Goal: Information Seeking & Learning: Learn about a topic

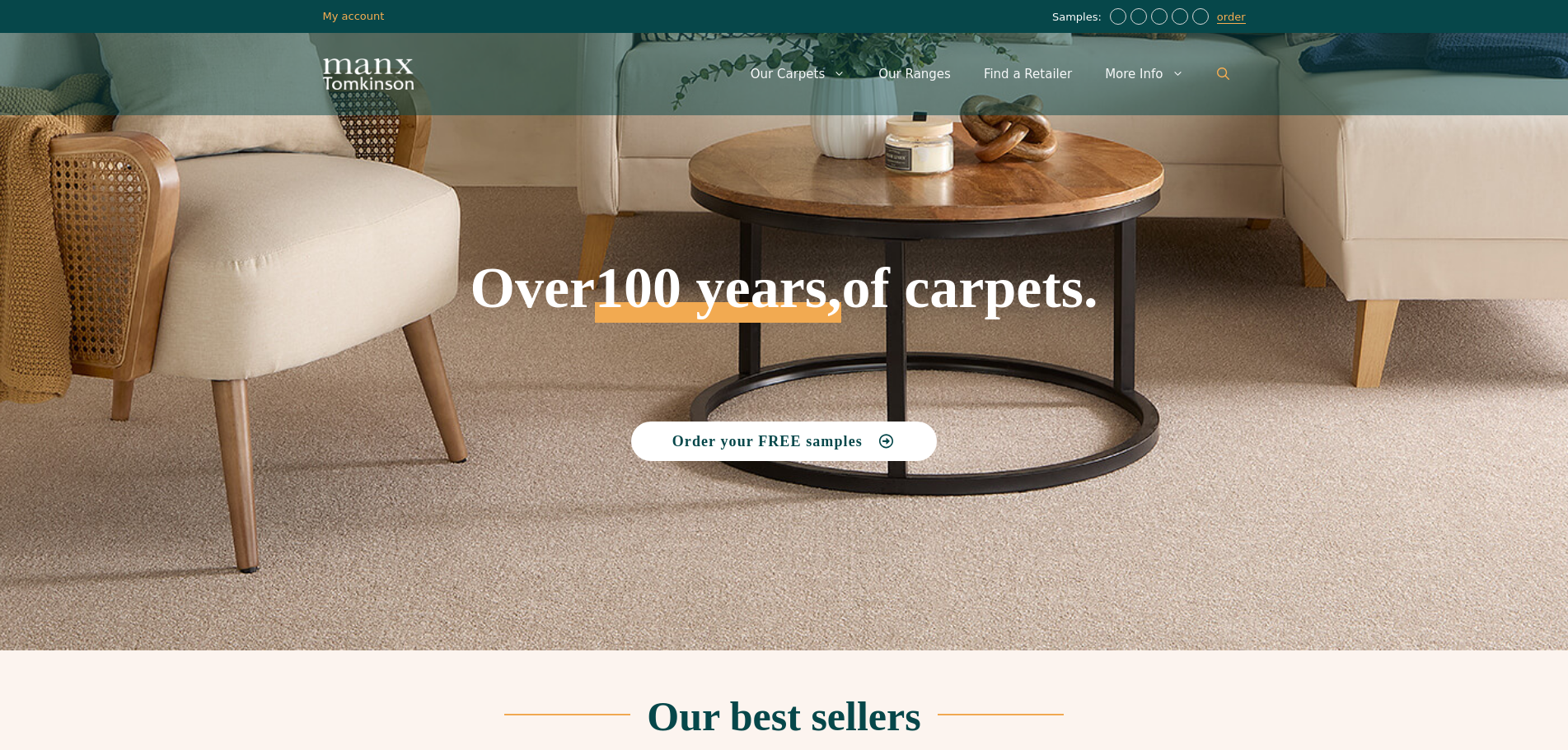
click at [1221, 78] on icon "Open Search Bar" at bounding box center [1223, 73] width 13 height 13
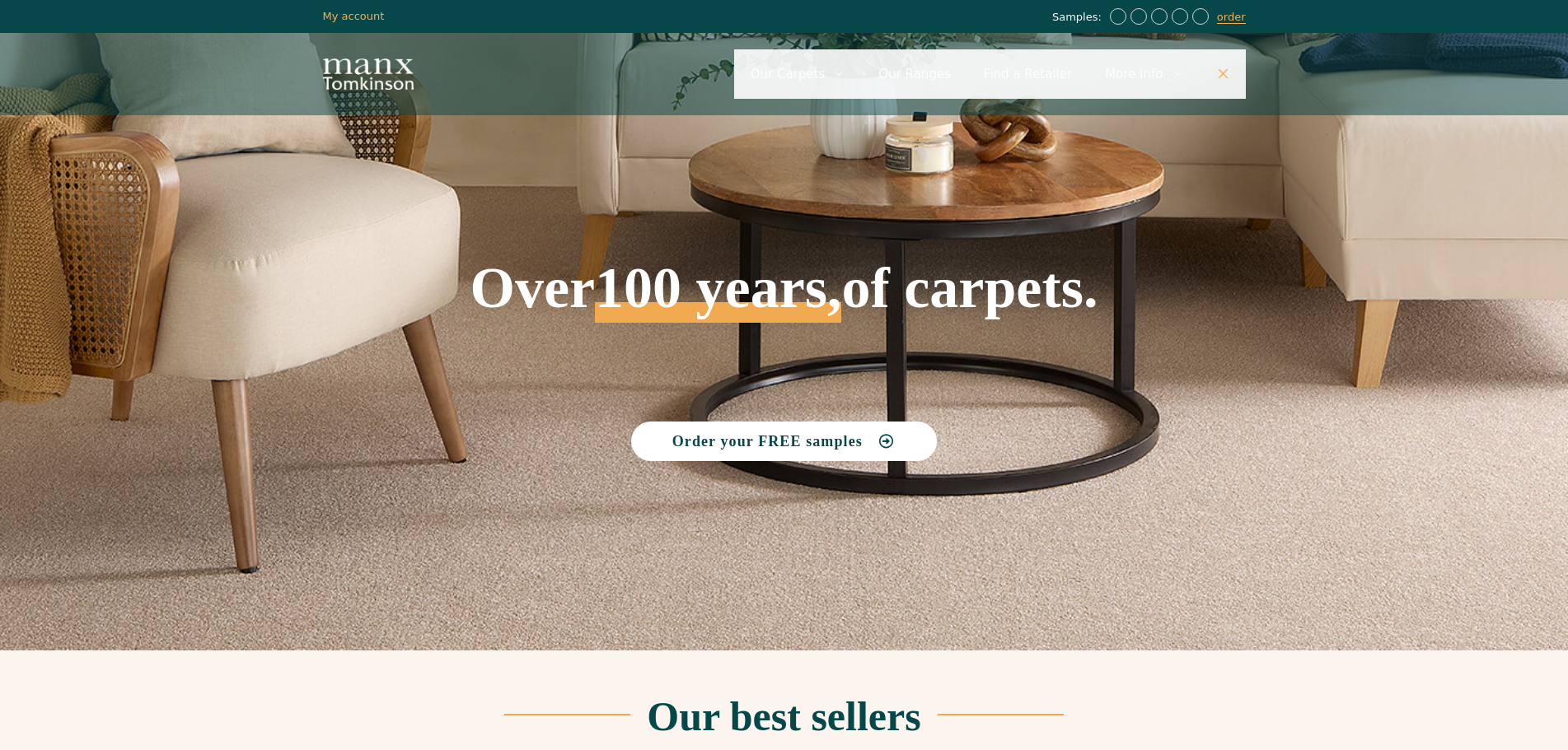
click at [1028, 82] on input "Primary" at bounding box center [990, 74] width 511 height 50
type input "*"
type input "******"
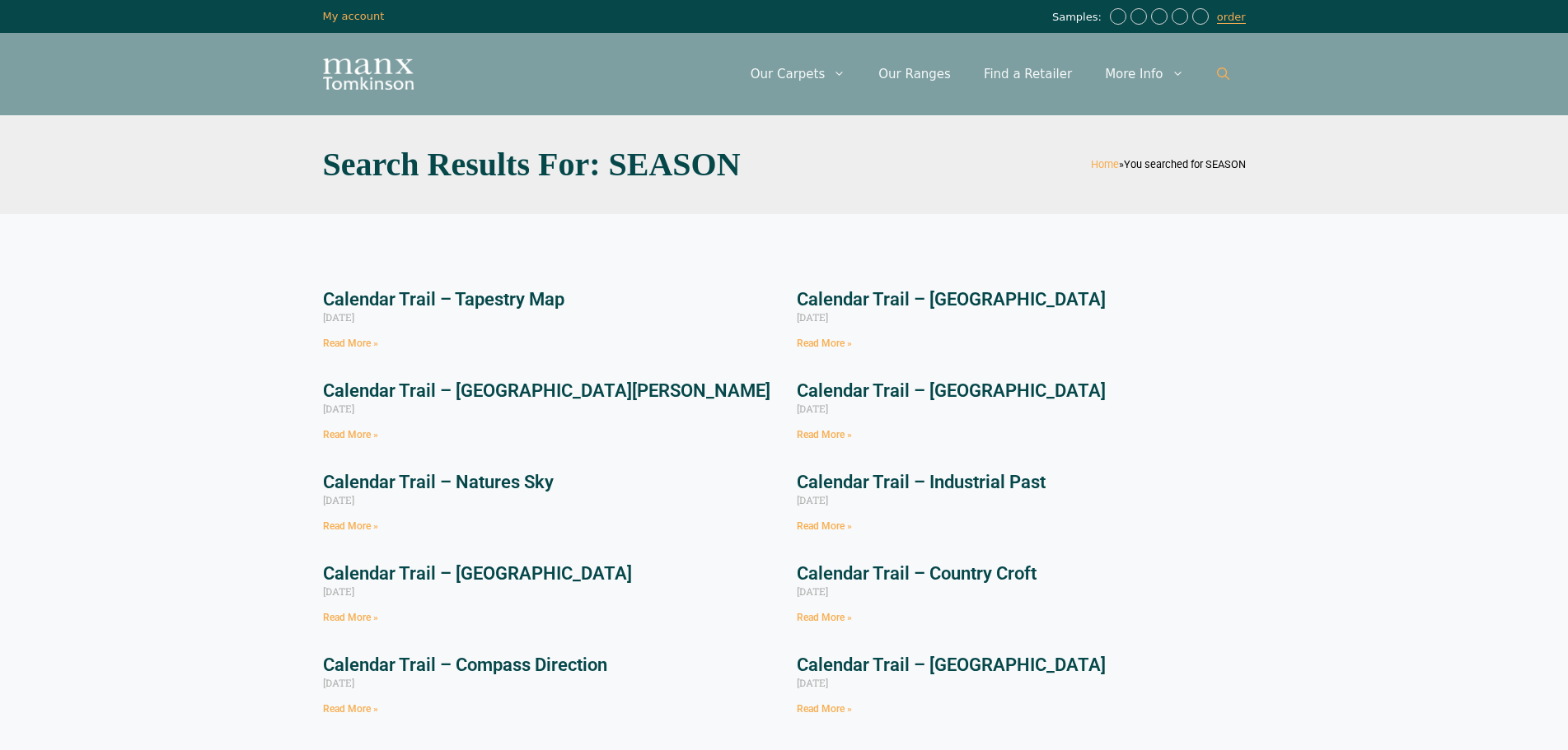
click at [1220, 75] on icon "Open Search Bar" at bounding box center [1223, 73] width 13 height 13
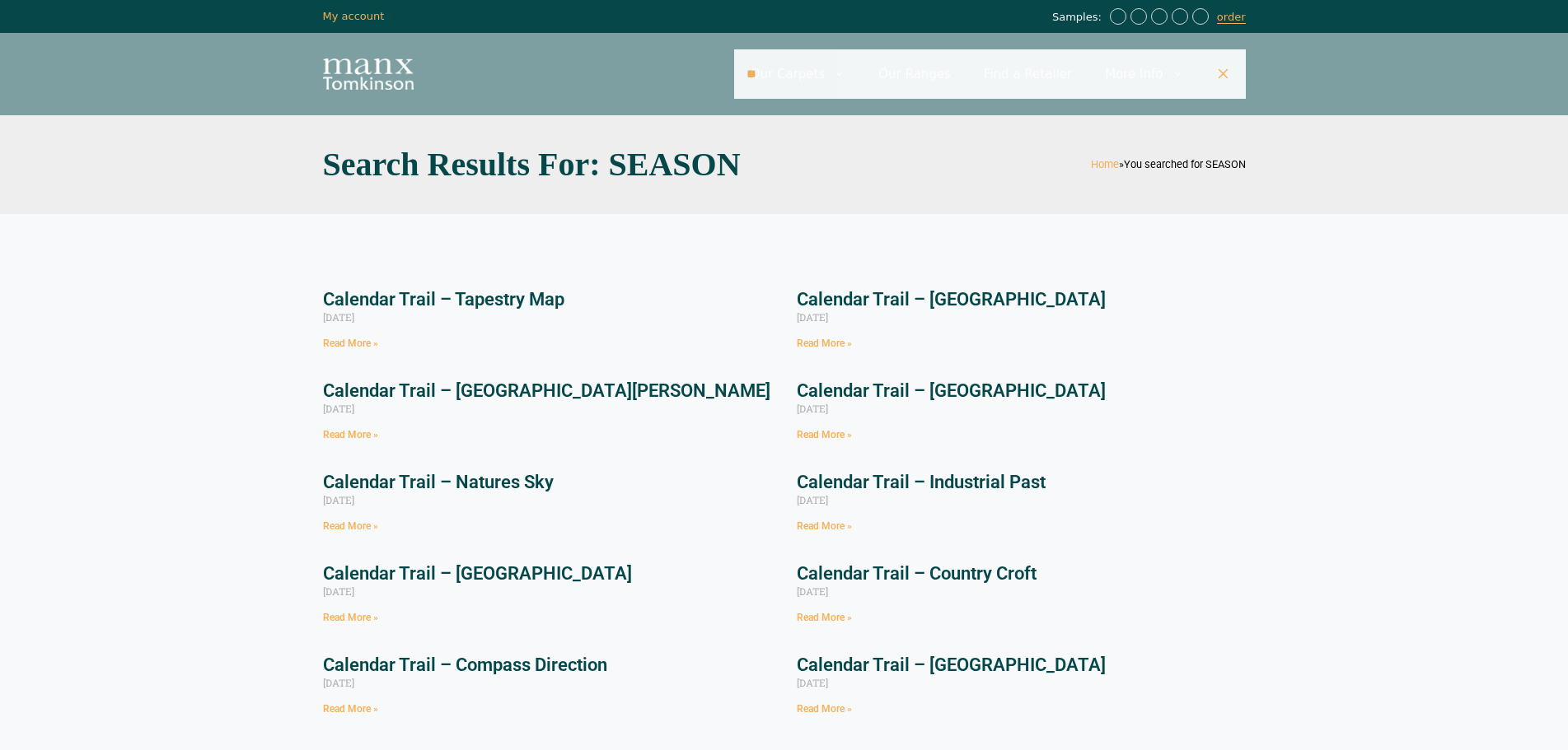
type input "*"
type input "******"
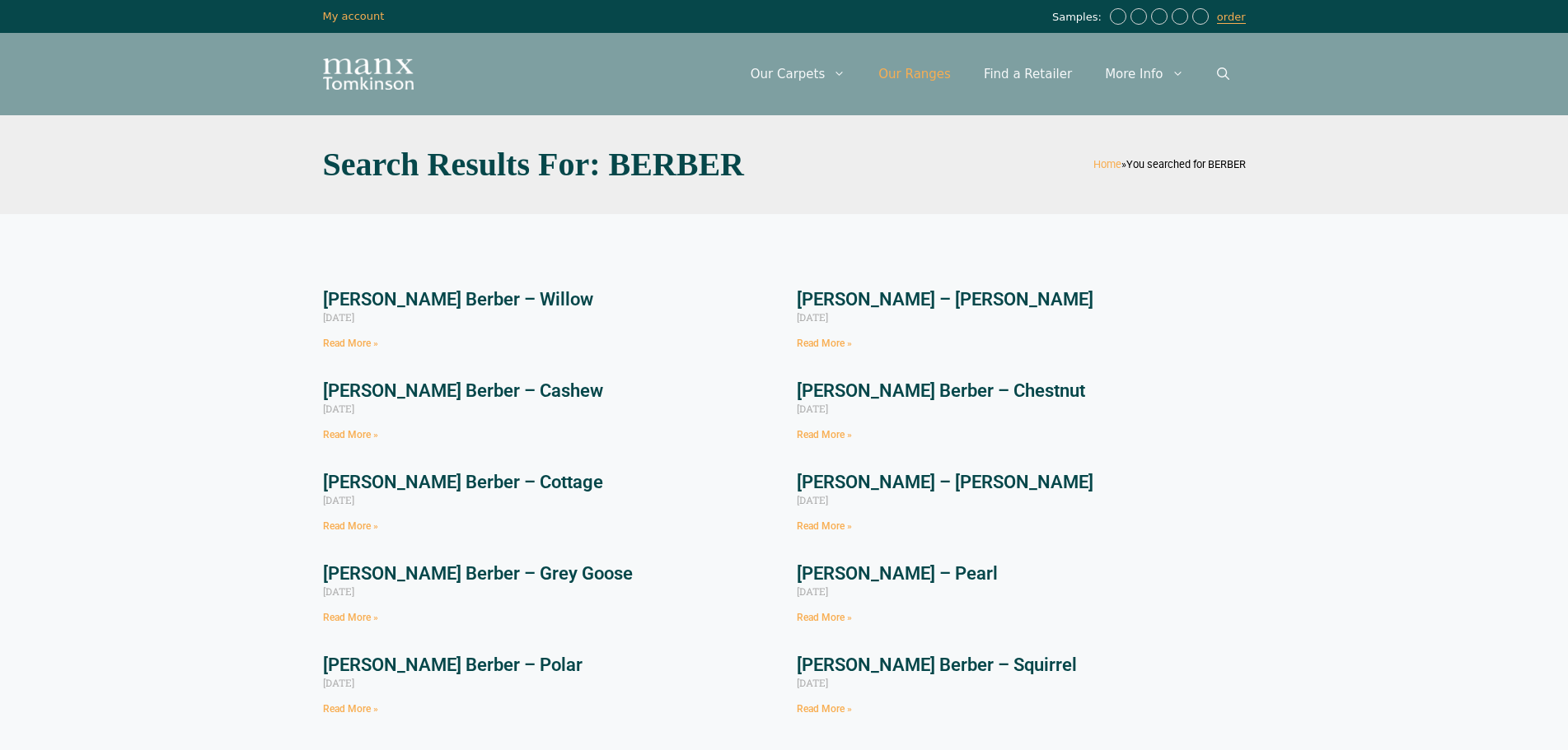
click at [925, 72] on link "Our Ranges" at bounding box center [914, 74] width 105 height 50
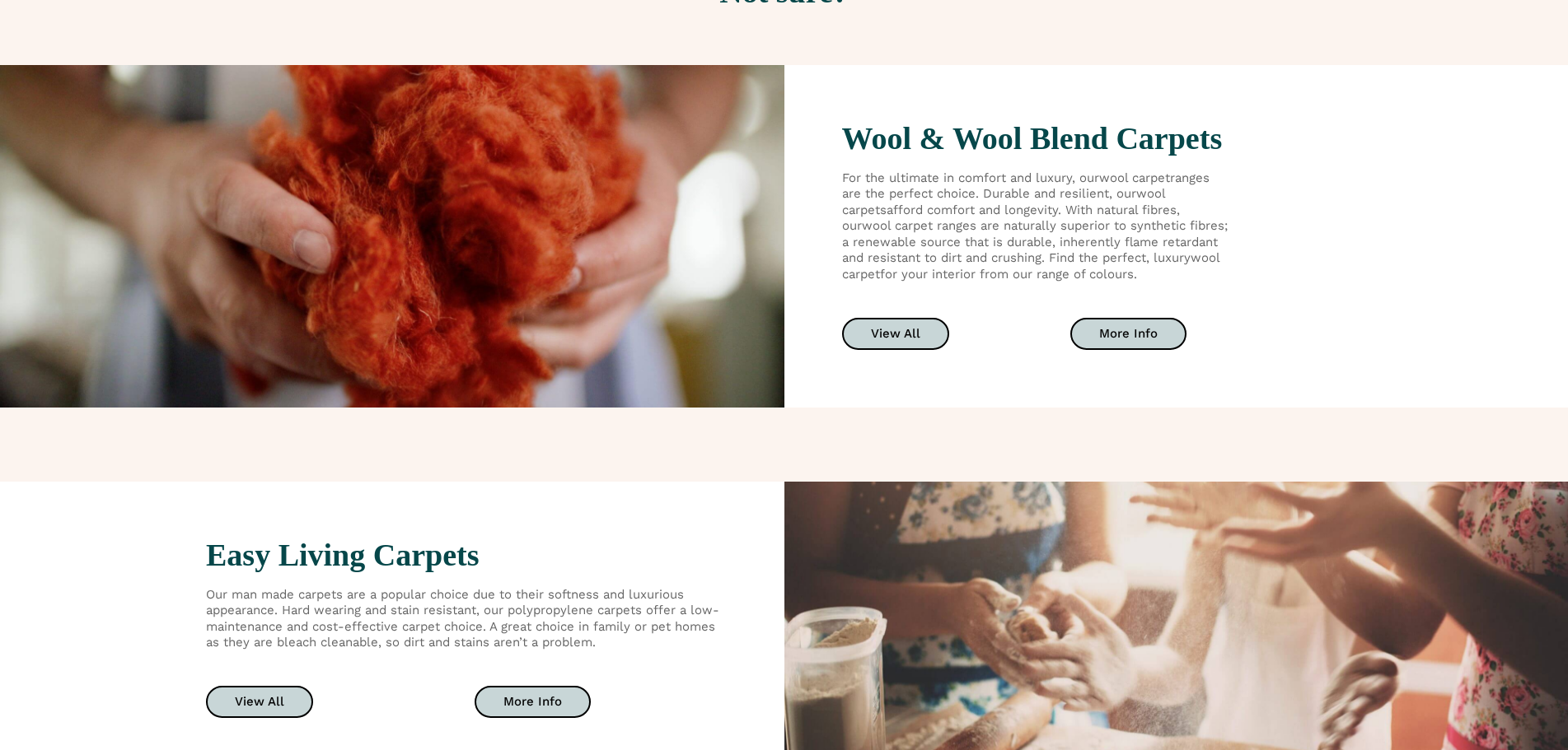
scroll to position [2554, 0]
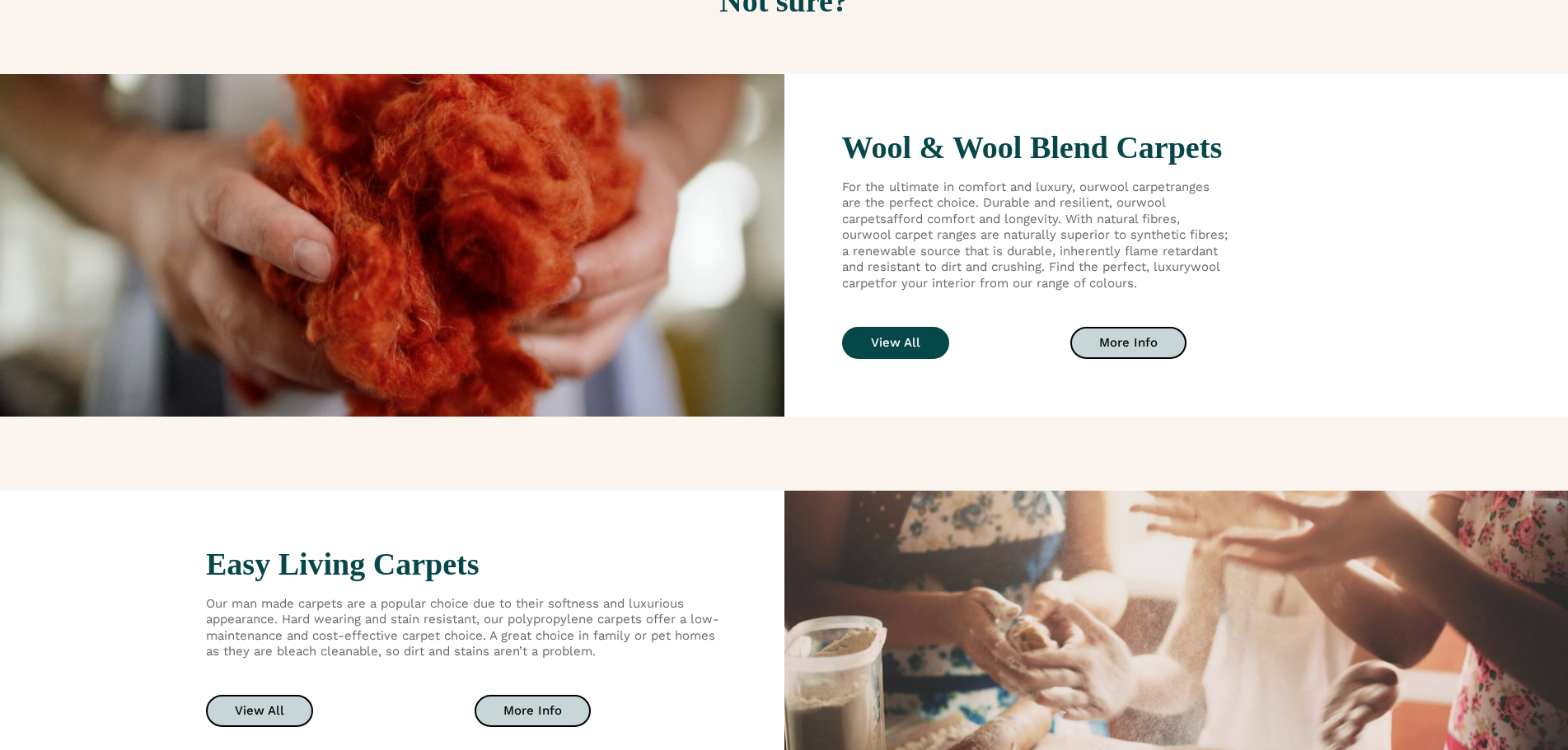
click at [926, 348] on link "View All" at bounding box center [895, 343] width 107 height 32
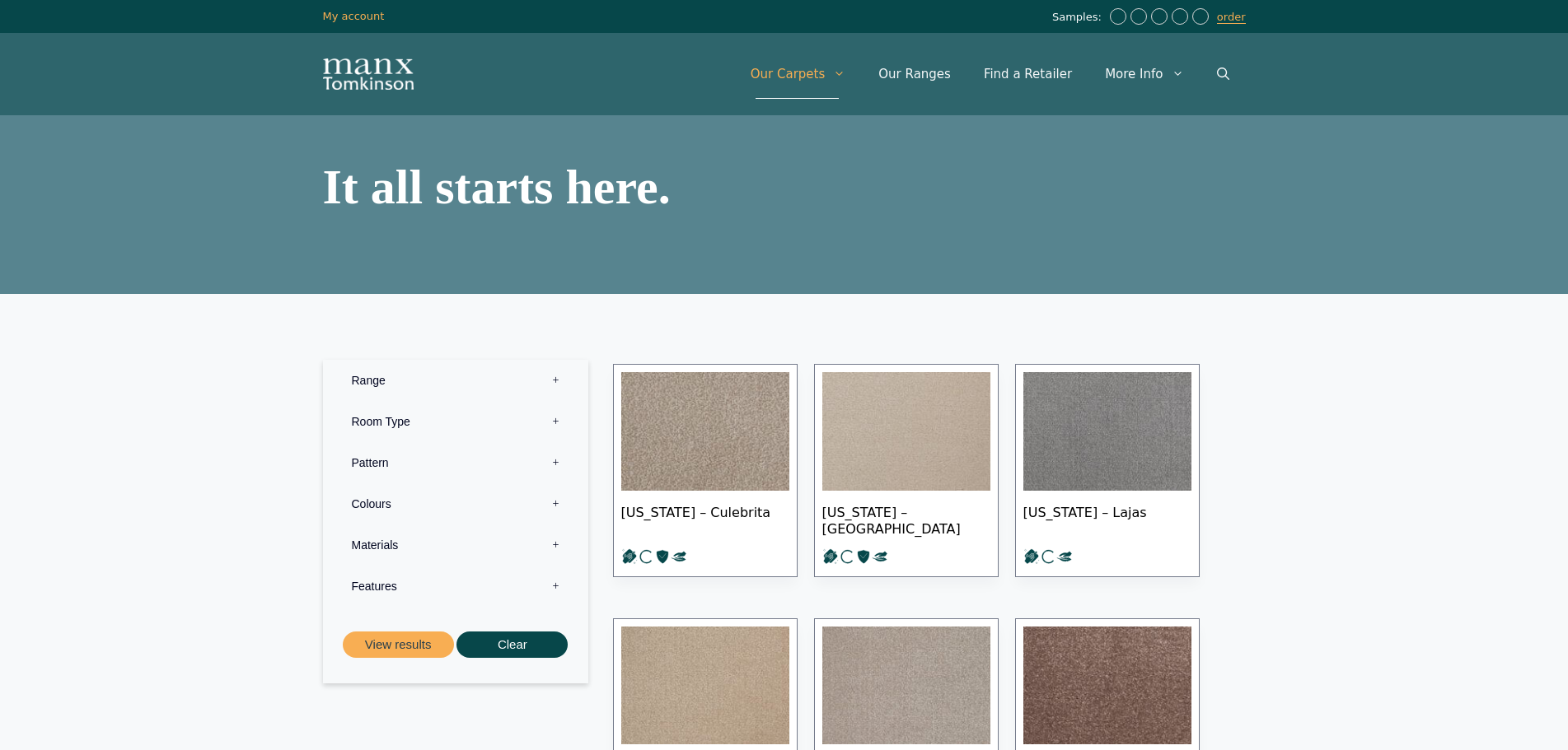
click at [556, 382] on label "Range 0" at bounding box center [455, 380] width 241 height 41
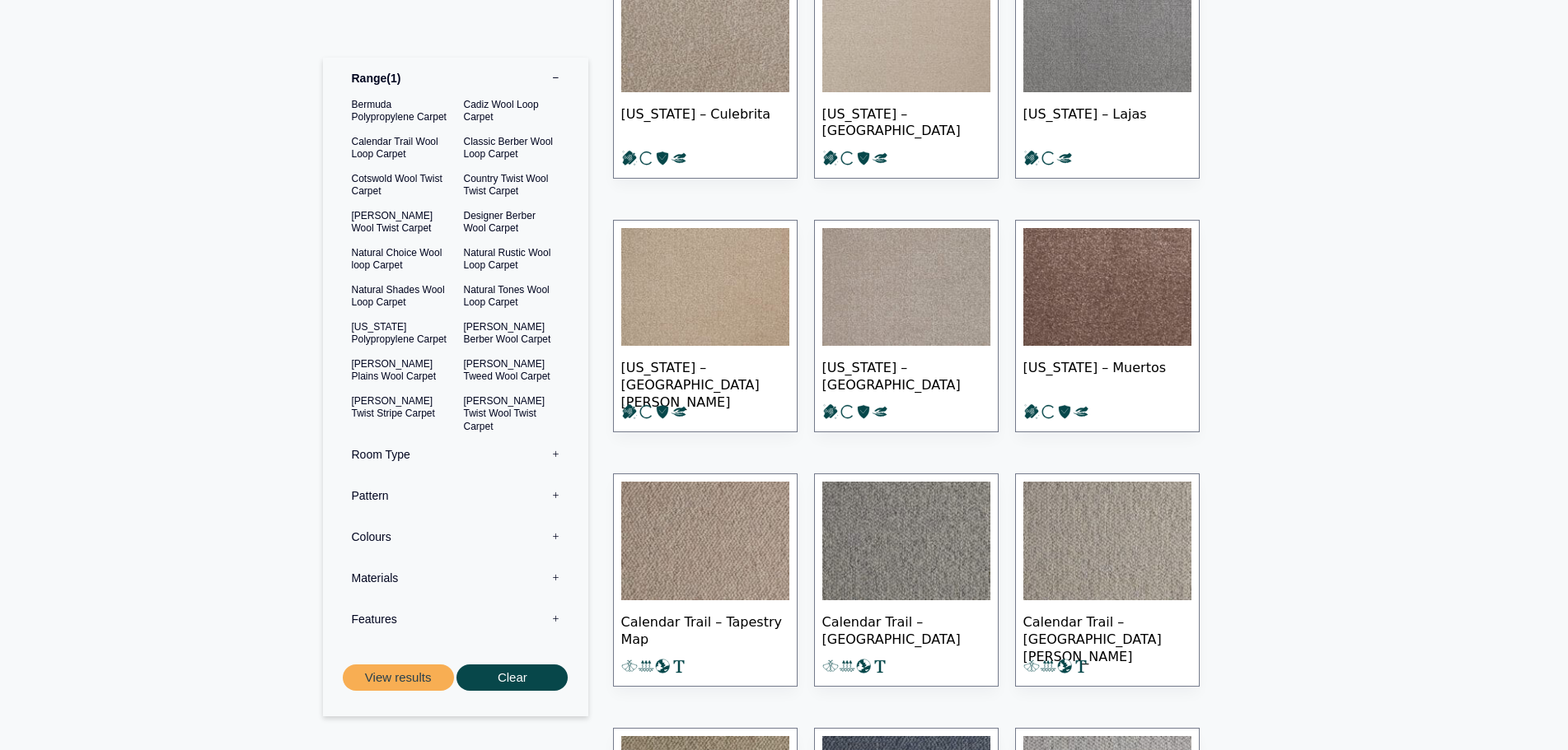
scroll to position [412, 0]
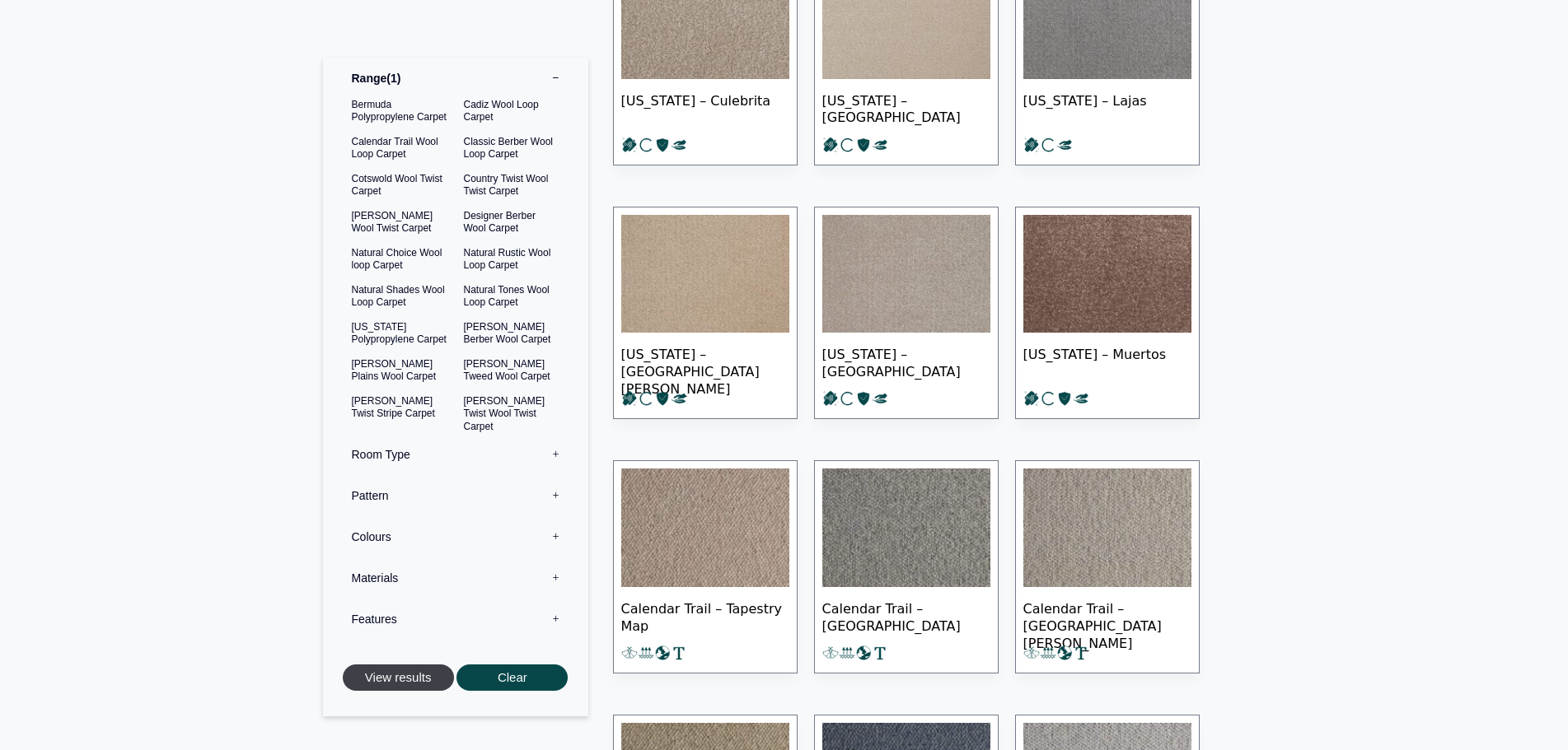
click at [430, 668] on button "View results" at bounding box center [398, 678] width 111 height 27
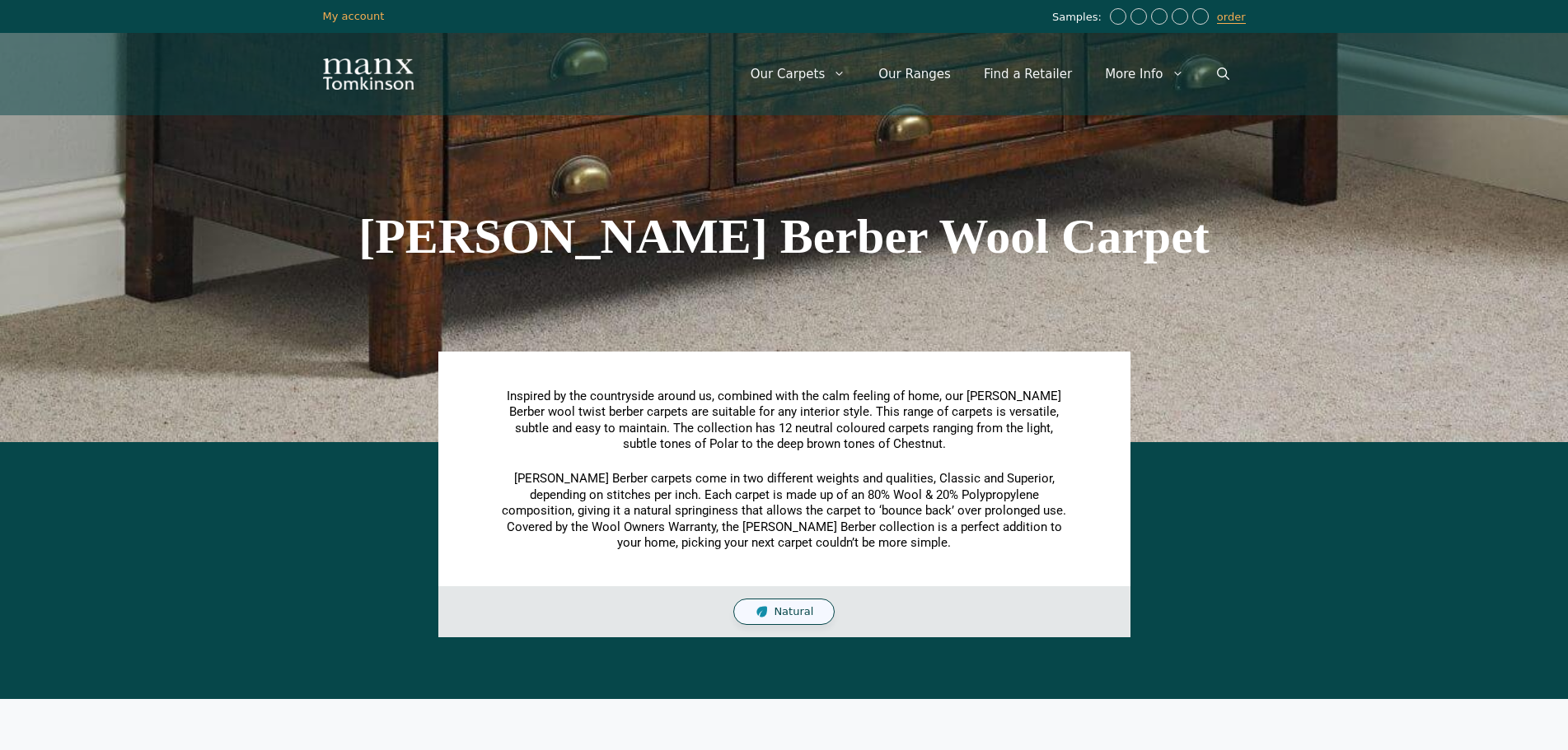
click at [777, 612] on span "Natural" at bounding box center [793, 612] width 40 height 14
